Goal: Information Seeking & Learning: Learn about a topic

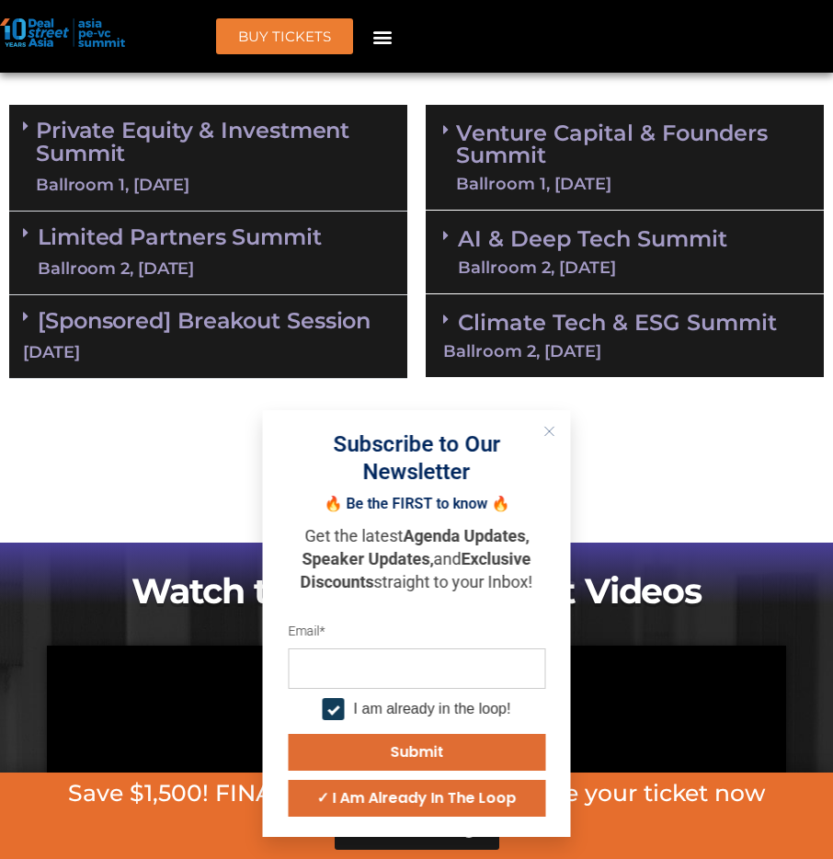
scroll to position [1263, 0]
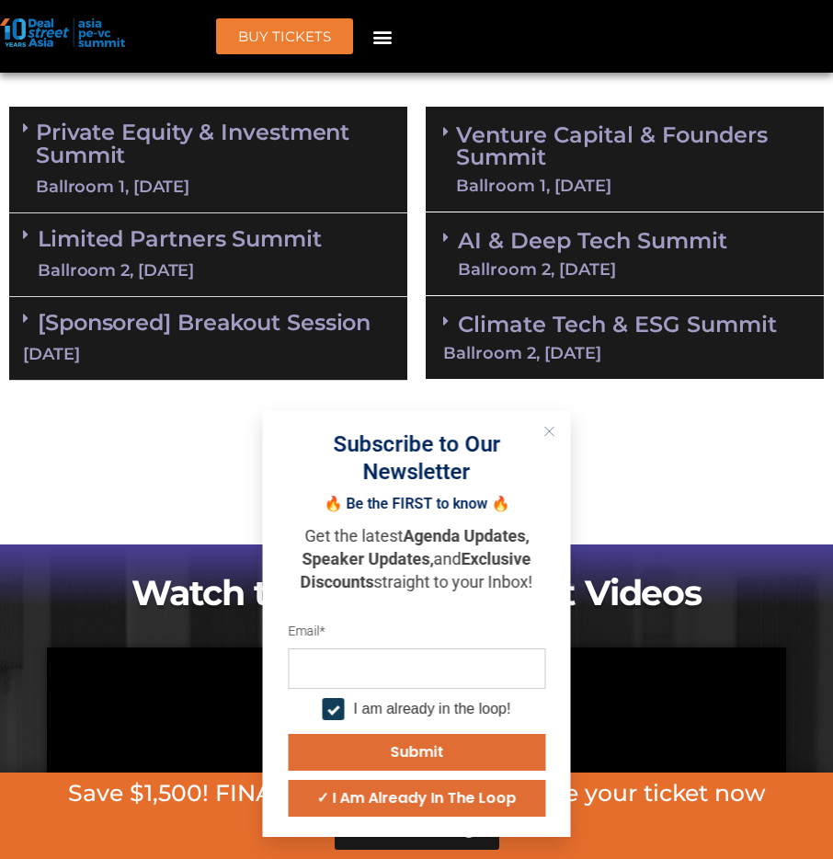
click at [534, 438] on div "Subscribe to Our Newsletter" at bounding box center [416, 457] width 271 height 55
click at [536, 430] on div "Subscribe to Our Newsletter" at bounding box center [416, 457] width 271 height 55
click at [545, 424] on button "Close" at bounding box center [550, 431] width 24 height 24
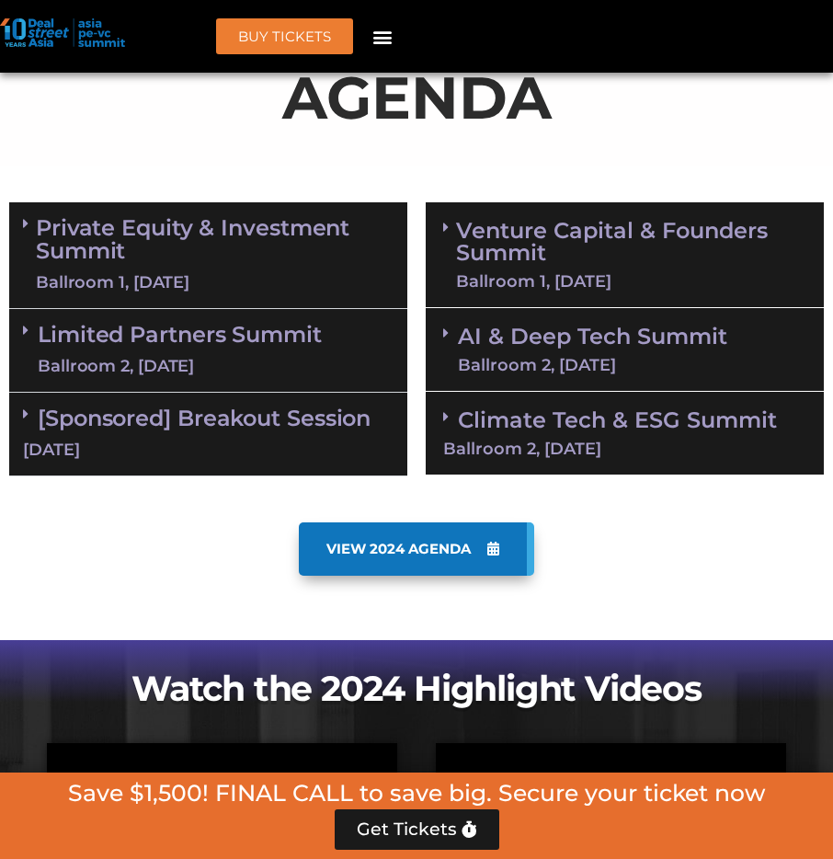
scroll to position [1109, 0]
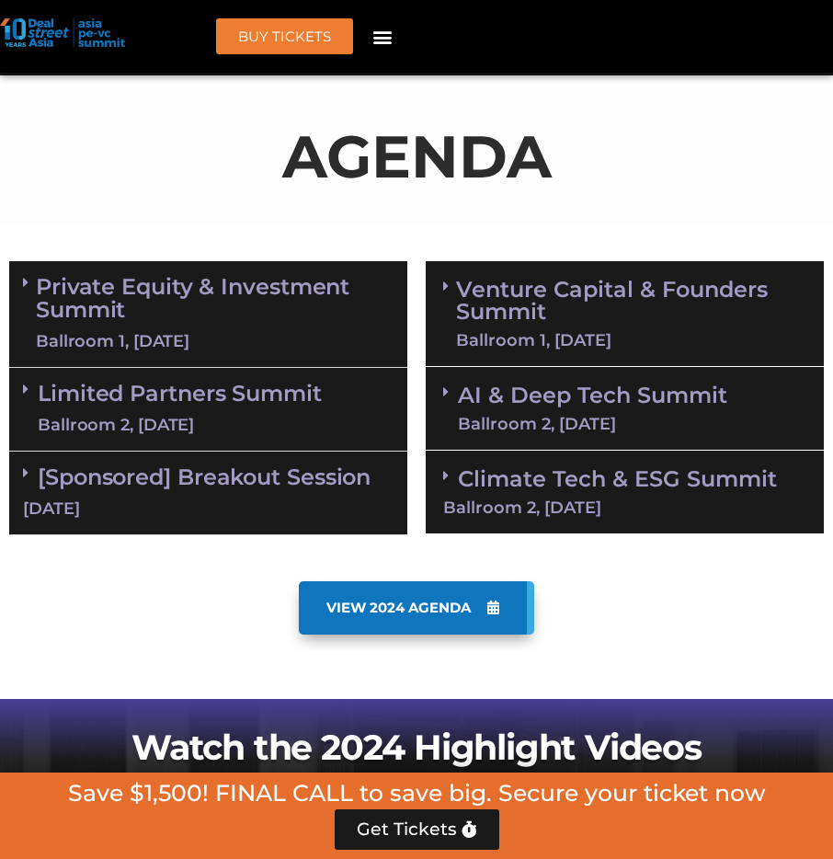
click at [592, 384] on link "AI & Deep Tech Summit Ballroom 2, [DATE]" at bounding box center [592, 408] width 269 height 48
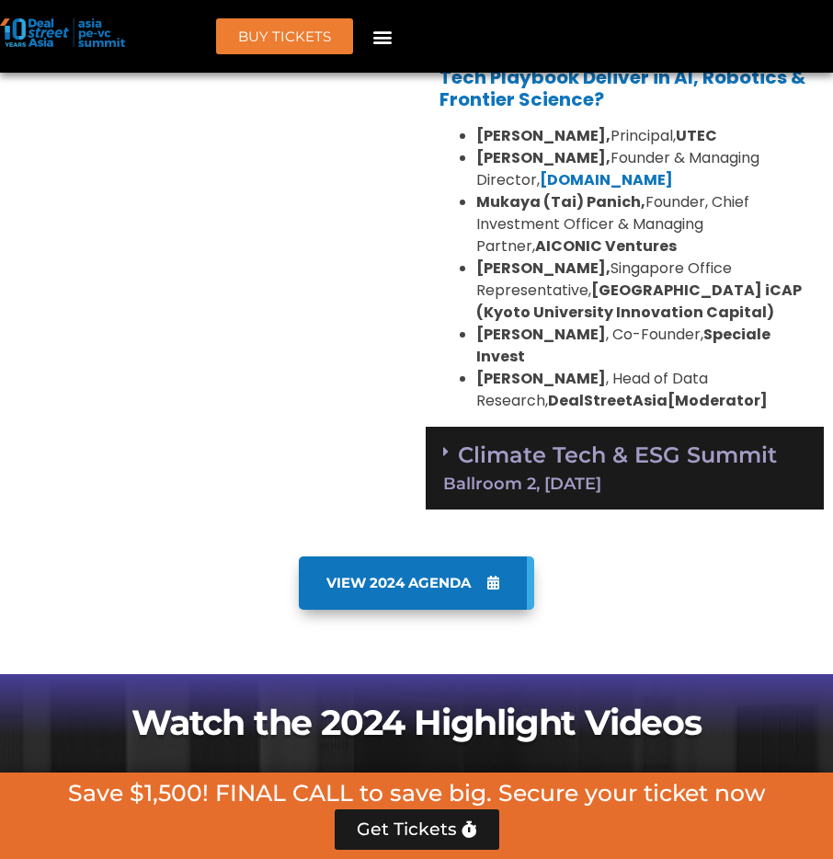
scroll to position [1976, 0]
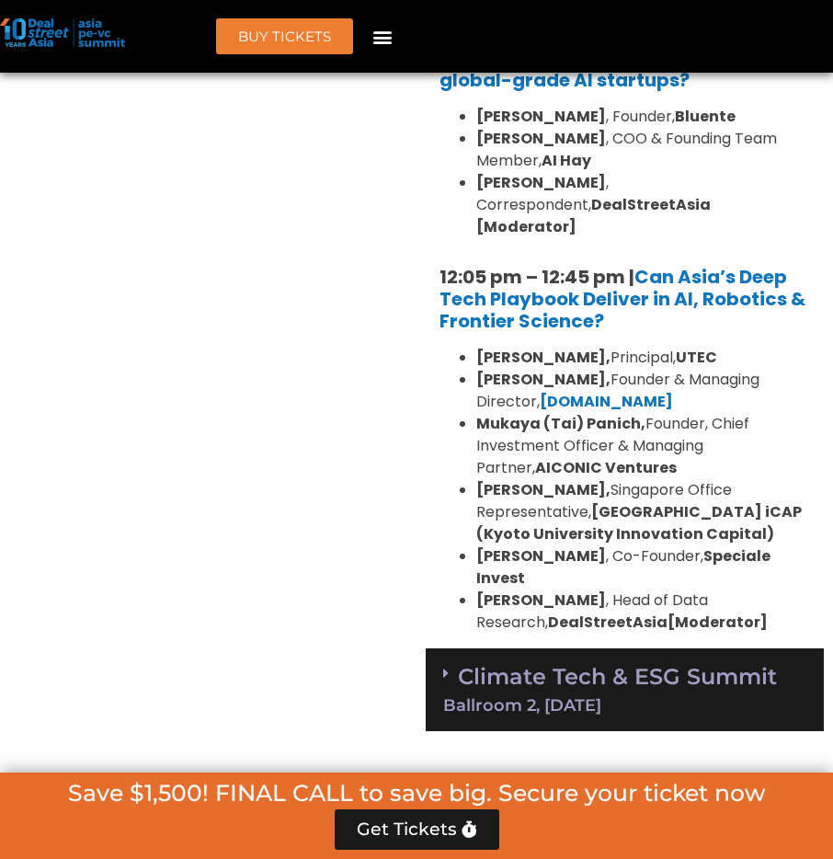
click at [607, 648] on div "Climate Tech & ESG Summit Ballroom 2, [DATE]" at bounding box center [625, 690] width 398 height 84
click at [603, 611] on b "DealStreetAsia" at bounding box center [608, 621] width 120 height 21
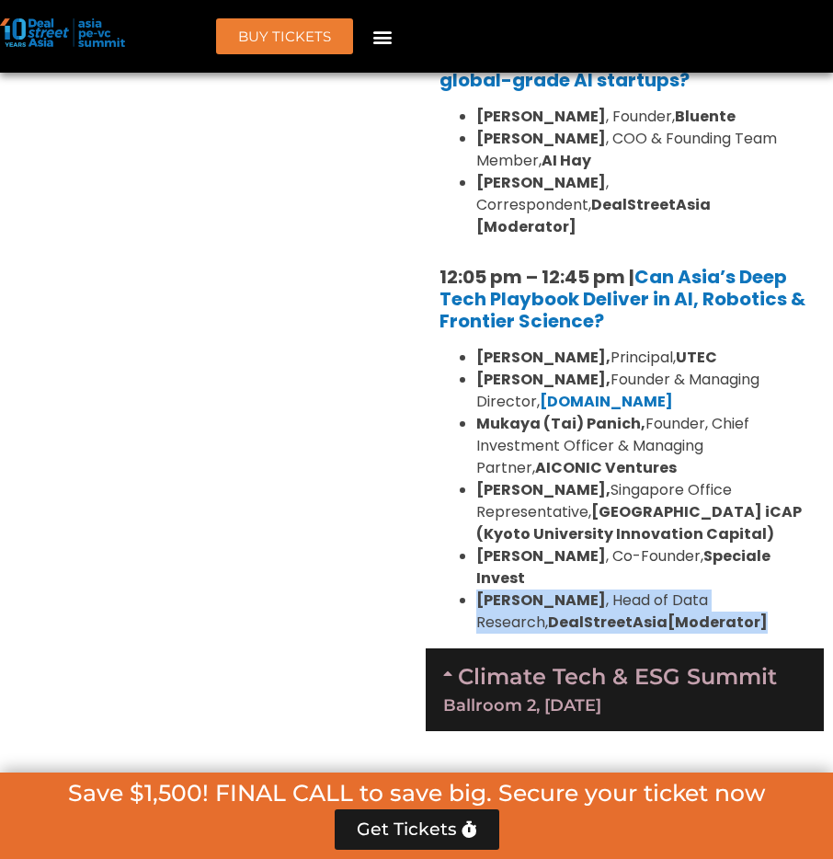
click at [603, 611] on b "DealStreetAsia" at bounding box center [608, 621] width 120 height 21
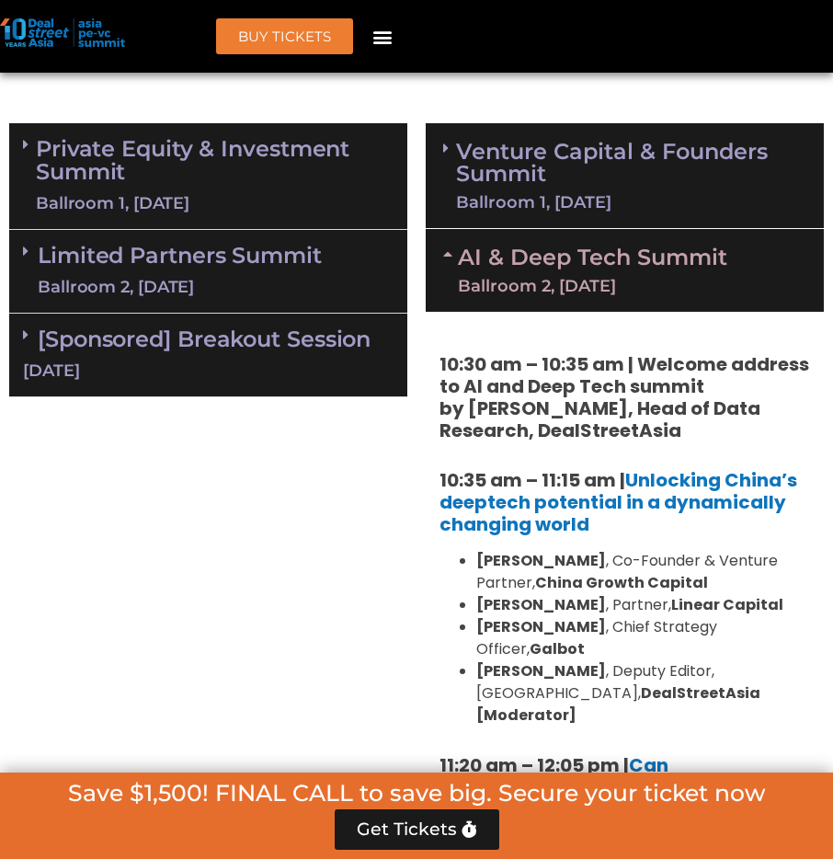
scroll to position [1079, 0]
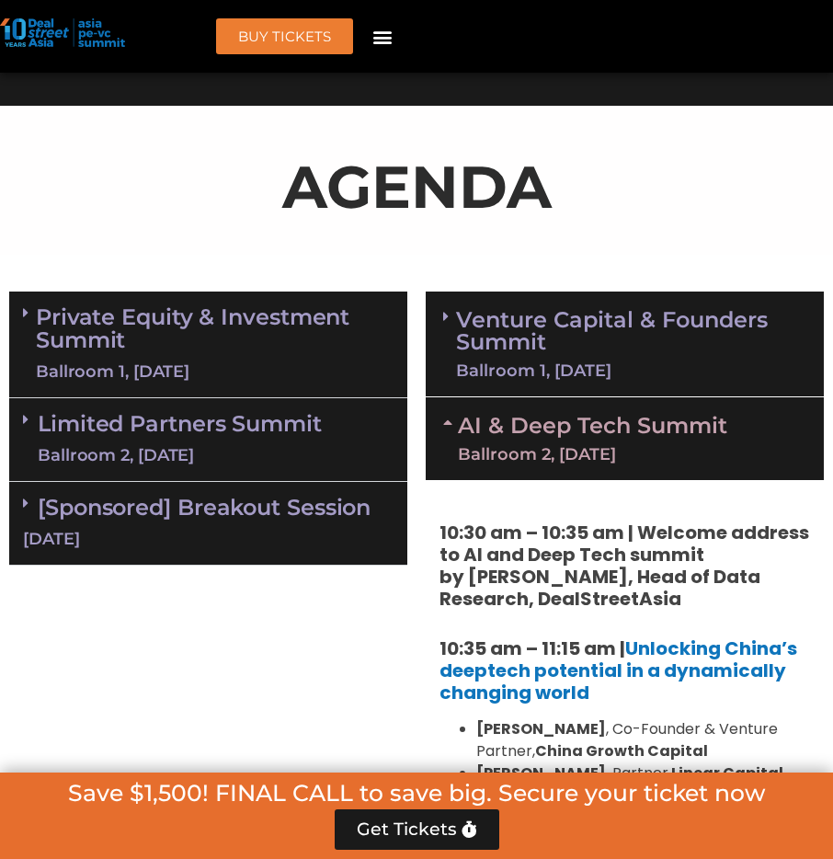
click at [563, 309] on link "Venture Capital & Founders​ Summit Ballroom 1, [DATE]" at bounding box center [631, 344] width 350 height 70
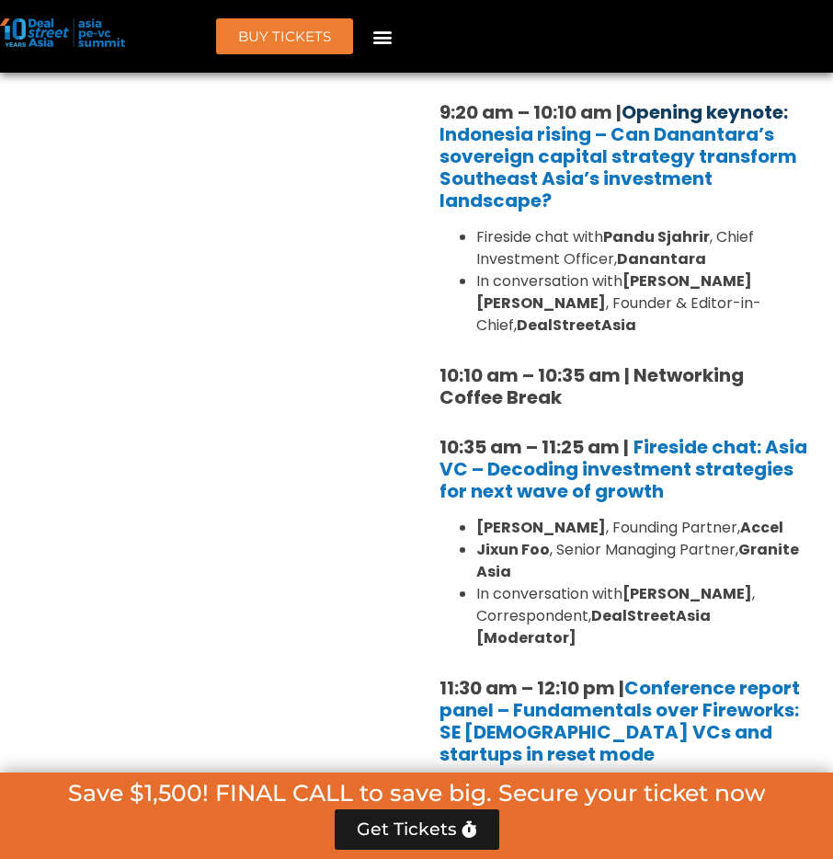
scroll to position [1622, 0]
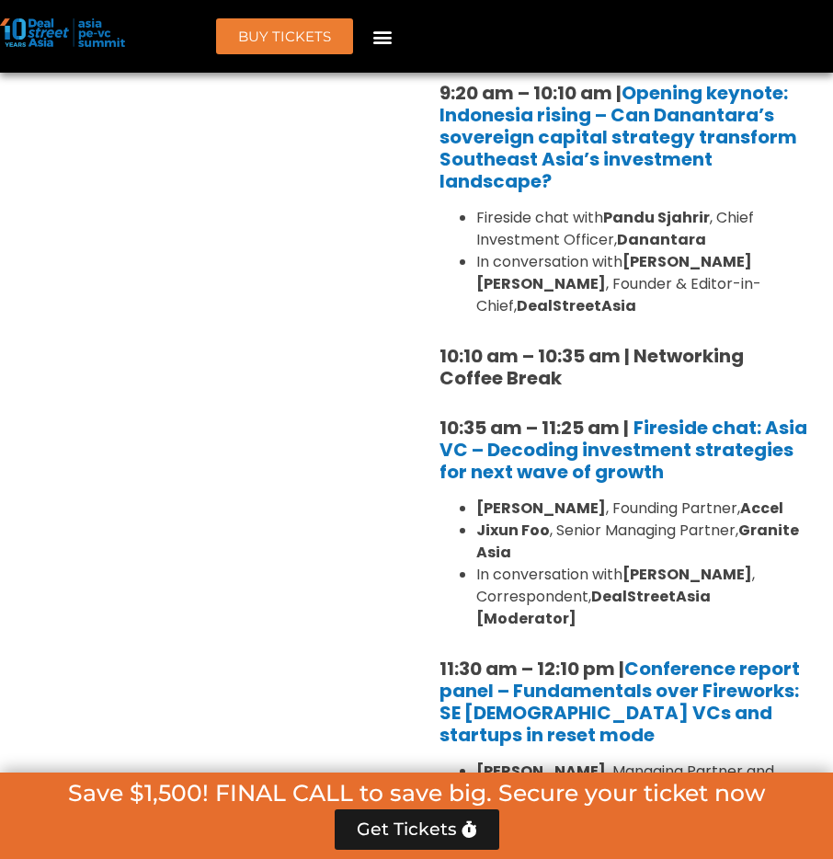
drag, startPoint x: 376, startPoint y: 342, endPoint x: 681, endPoint y: 477, distance: 333.8
click at [681, 564] on strong "[PERSON_NAME]" at bounding box center [687, 574] width 130 height 21
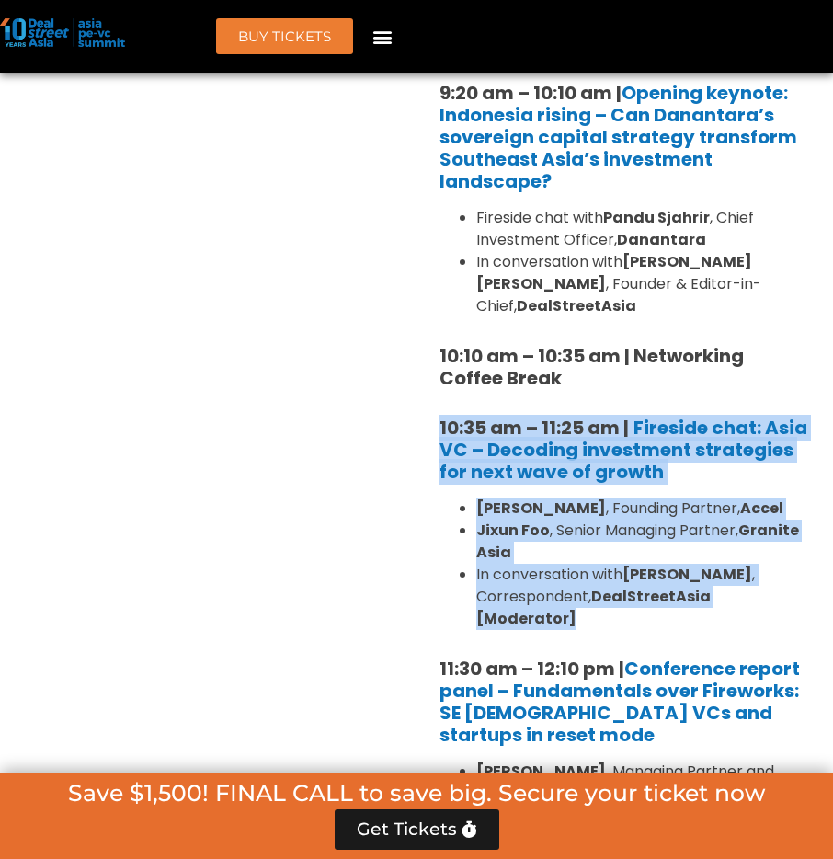
drag, startPoint x: 808, startPoint y: 506, endPoint x: 422, endPoint y: 321, distance: 428.1
copy div "10:35 am – 11:25 am | Fireside chat: Asia VC – Decoding investment strategies f…"
drag, startPoint x: 746, startPoint y: 311, endPoint x: 793, endPoint y: 510, distance: 205.0
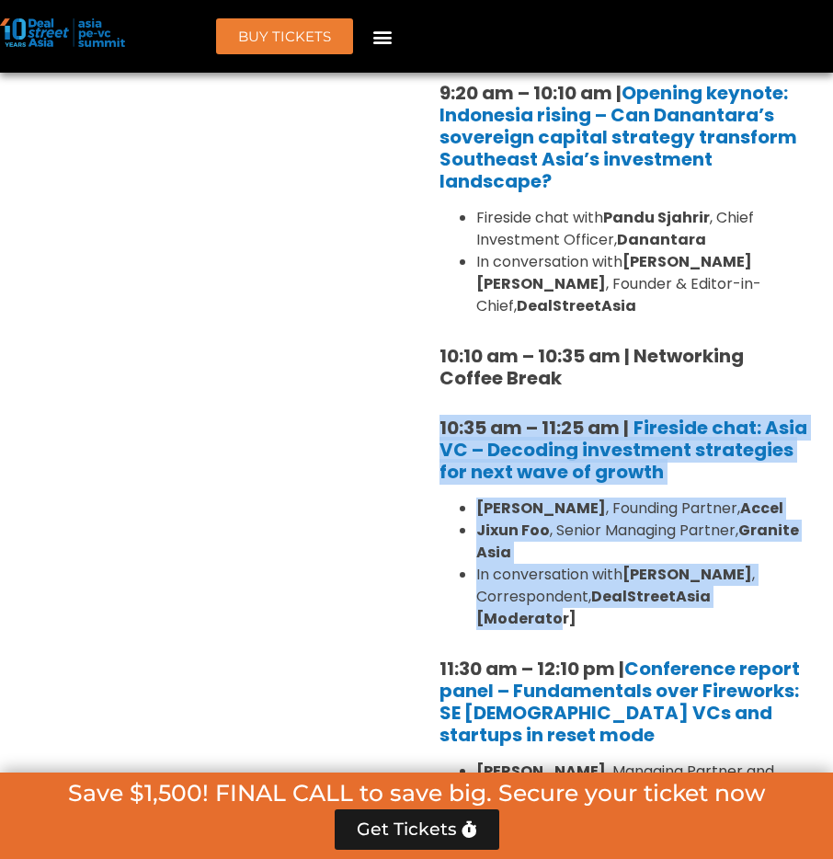
click at [793, 564] on li "In conversation with [PERSON_NAME] , Correspondent, DealStreetAsia [Moderator]" at bounding box center [643, 597] width 334 height 66
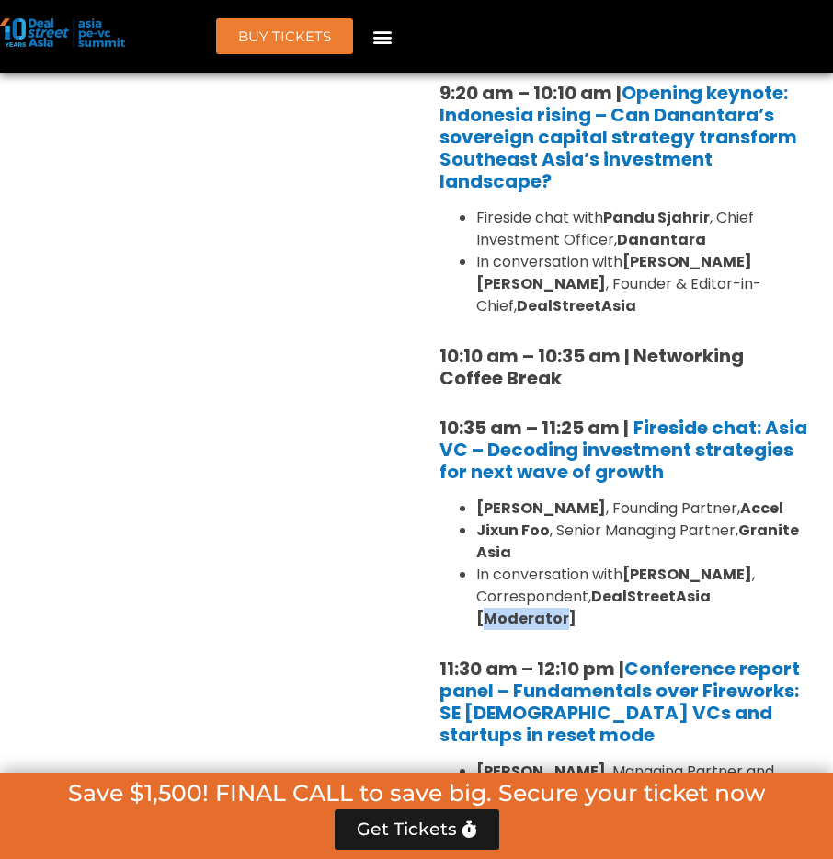
click at [793, 564] on li "In conversation with [PERSON_NAME] , Correspondent, DealStreetAsia [Moderator]" at bounding box center [643, 597] width 334 height 66
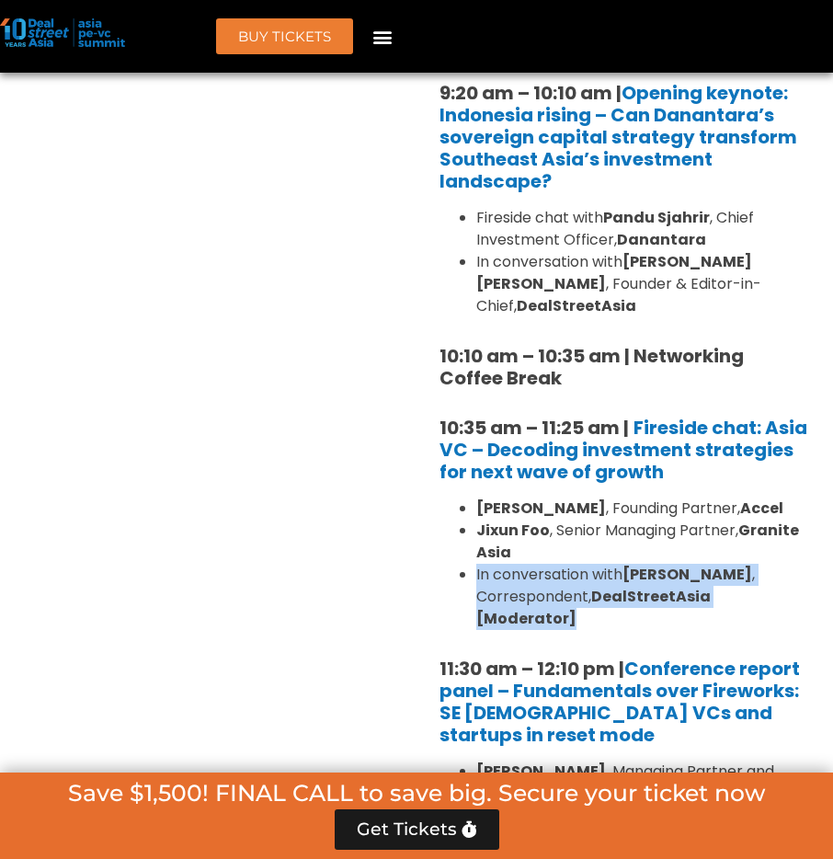
click at [793, 564] on li "In conversation with [PERSON_NAME] , Correspondent, DealStreetAsia [Moderator]" at bounding box center [643, 597] width 334 height 66
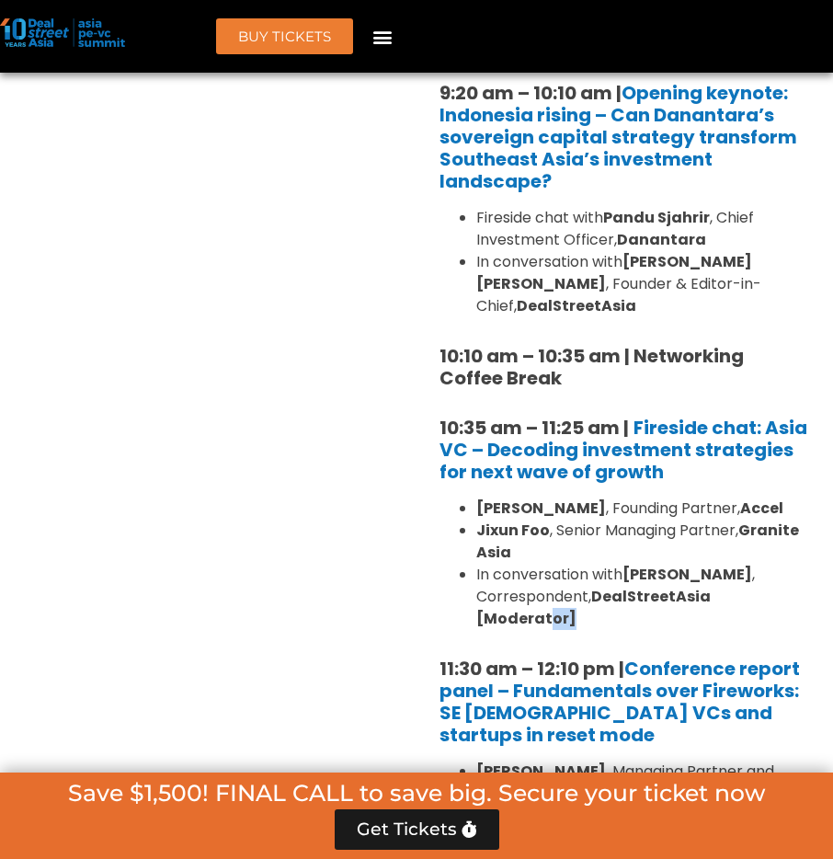
click at [711, 586] on strong "DealStreetAsia [Moderator]" at bounding box center [593, 607] width 234 height 43
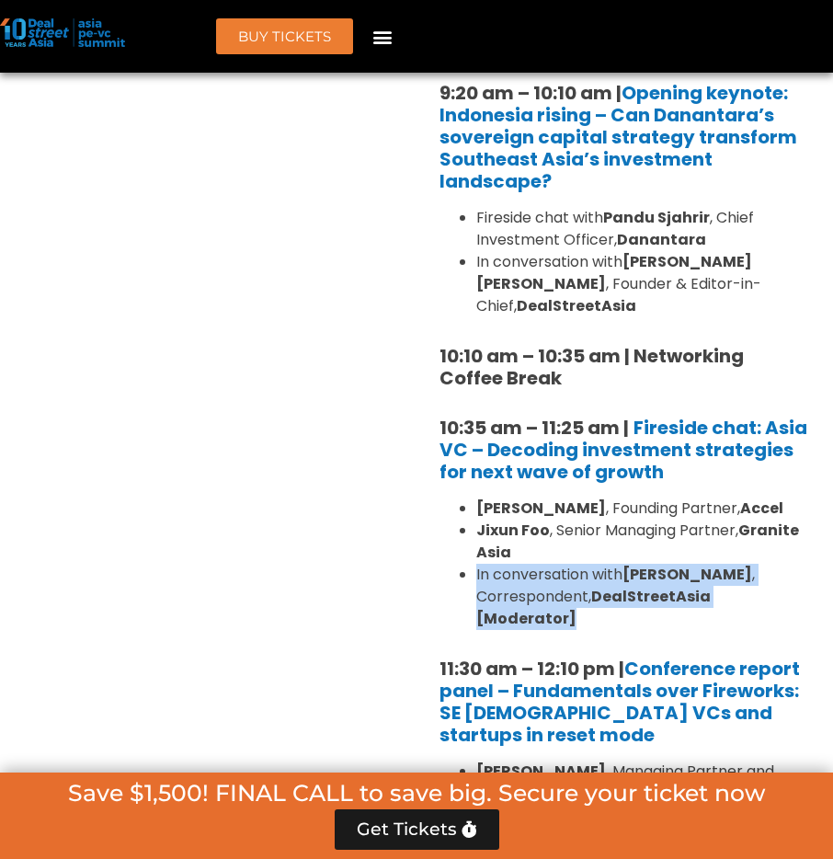
click at [711, 586] on strong "DealStreetAsia [Moderator]" at bounding box center [593, 607] width 234 height 43
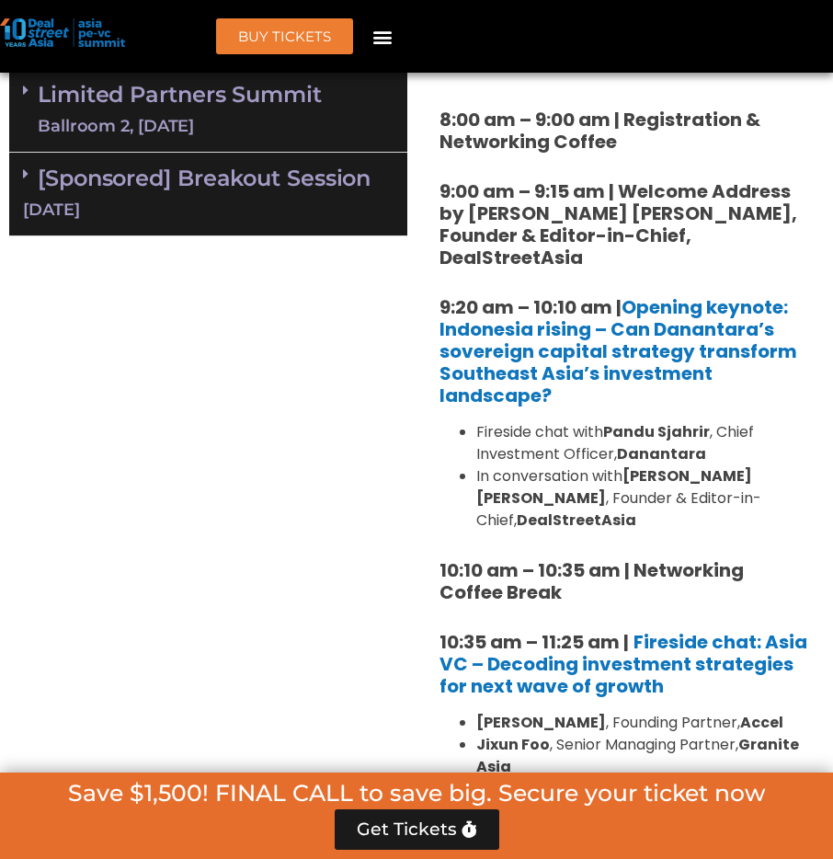
scroll to position [1420, 0]
